Goal: Register for event/course

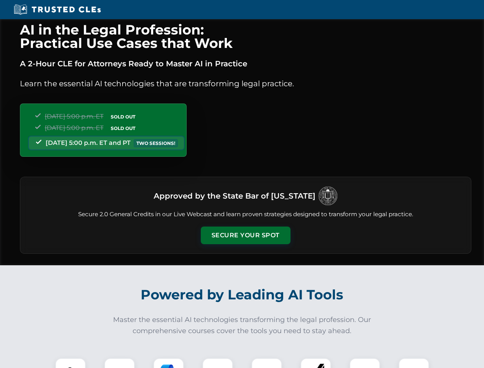
click at [245, 235] on button "Secure Your Spot" at bounding box center [246, 236] width 90 height 18
click at [71, 363] on img at bounding box center [70, 373] width 22 height 22
click at [120, 363] on div at bounding box center [119, 373] width 31 height 31
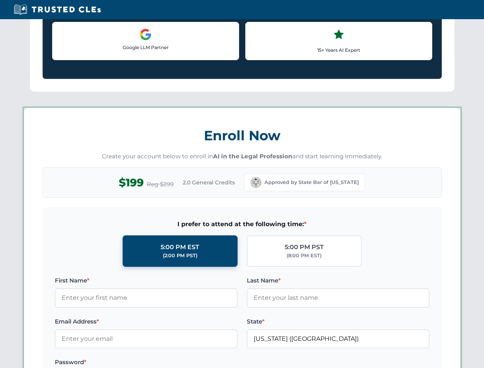
click at [218, 363] on label "Password *" at bounding box center [146, 362] width 183 height 9
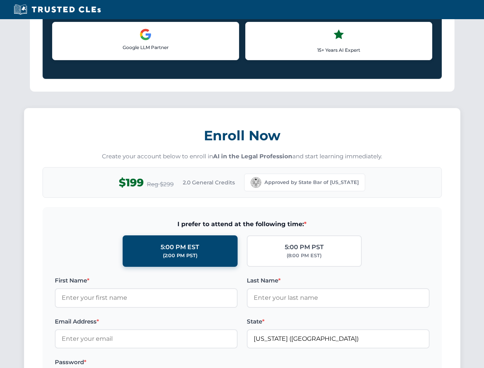
scroll to position [753, 0]
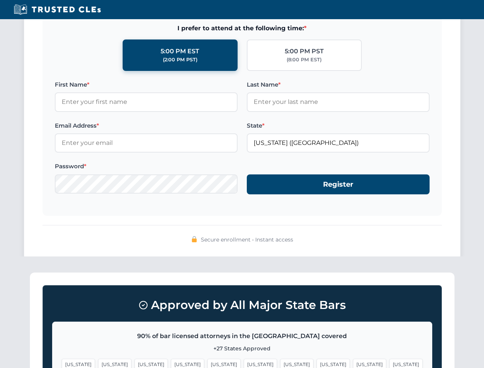
click at [280, 363] on span "[US_STATE]" at bounding box center [296, 364] width 33 height 11
click at [353, 363] on span "[US_STATE]" at bounding box center [369, 364] width 33 height 11
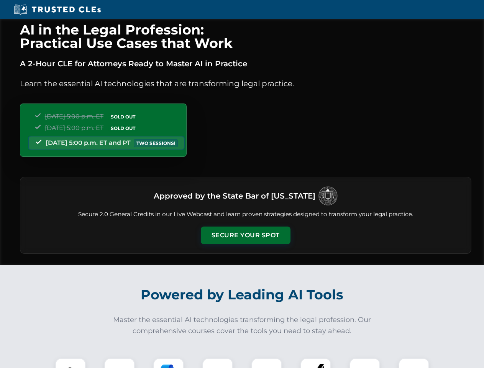
click at [245, 235] on button "Secure Your Spot" at bounding box center [246, 236] width 90 height 18
click at [71, 363] on img at bounding box center [70, 373] width 22 height 22
